Goal: Task Accomplishment & Management: Manage account settings

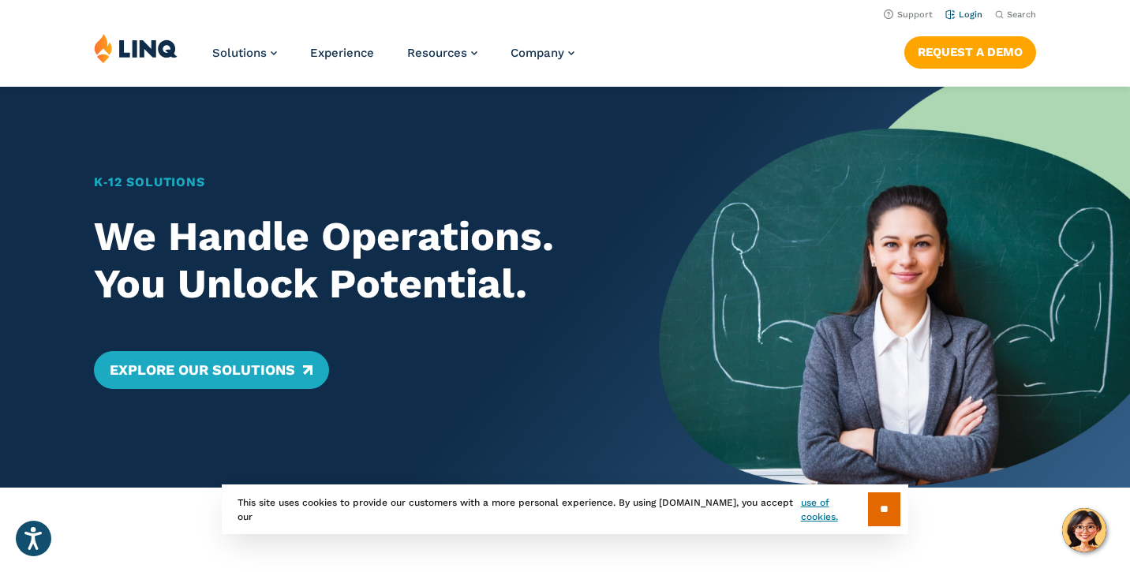
click at [973, 13] on link "Login" at bounding box center [963, 14] width 37 height 10
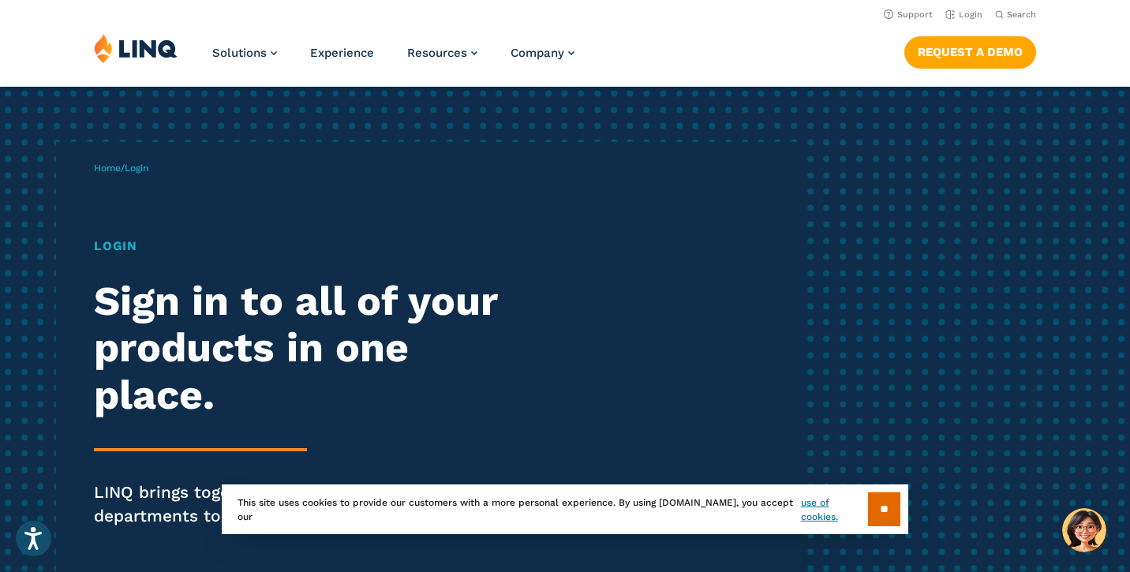
click at [121, 167] on span "Home / Login" at bounding box center [121, 167] width 54 height 11
click at [124, 164] on span "Home / Login" at bounding box center [121, 167] width 54 height 11
click at [121, 249] on h1 "Login" at bounding box center [311, 246] width 435 height 19
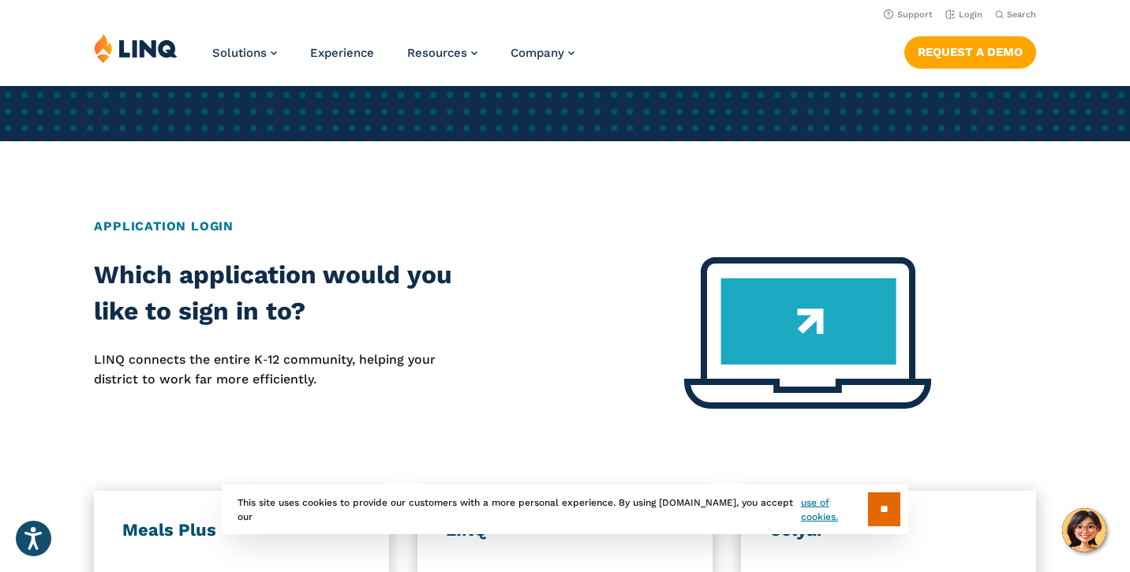
scroll to position [227, 0]
